Goal: Information Seeking & Learning: Learn about a topic

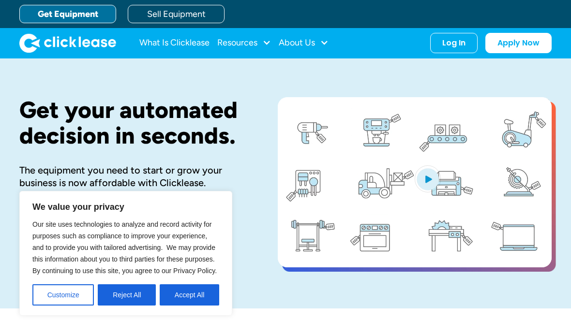
click at [241, 43] on div "Resources" at bounding box center [237, 43] width 40 height 0
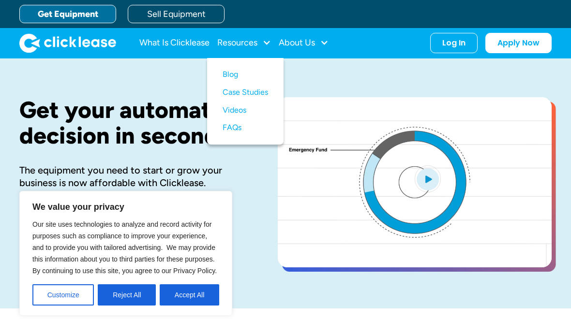
click at [240, 130] on link "FAQs" at bounding box center [244, 128] width 45 height 18
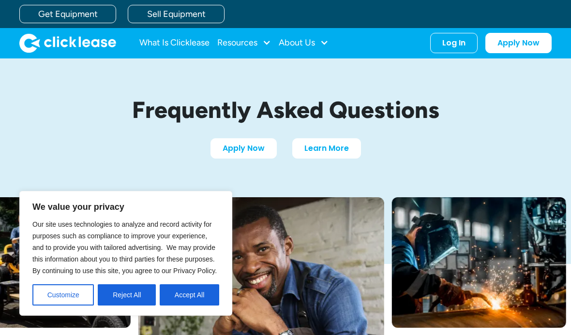
click at [454, 148] on div "Apply Now Learn More" at bounding box center [285, 148] width 455 height 20
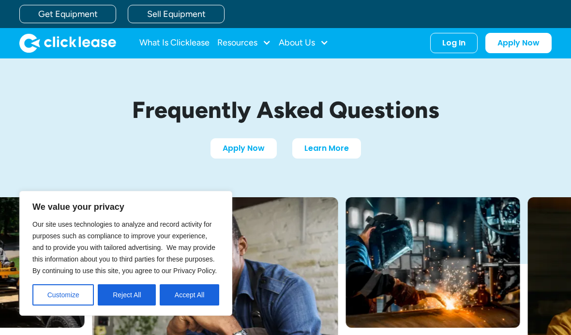
click at [187, 46] on link "What Is Clicklease" at bounding box center [174, 42] width 70 height 19
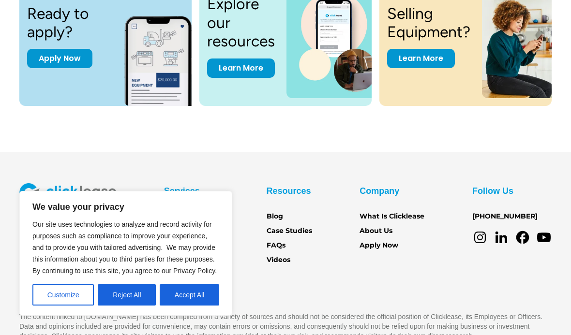
scroll to position [1391, 0]
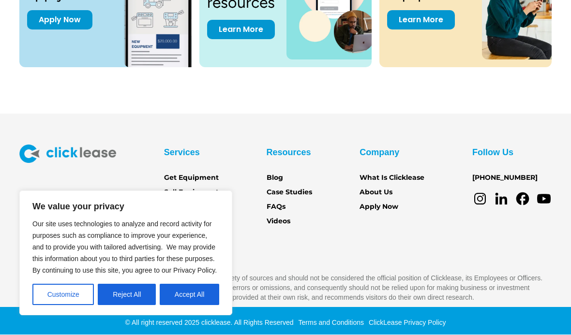
click at [206, 298] on button "Accept All" at bounding box center [189, 294] width 59 height 21
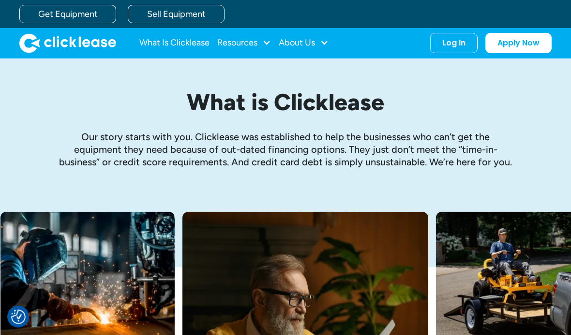
scroll to position [0, 0]
